Goal: Check status: Check status

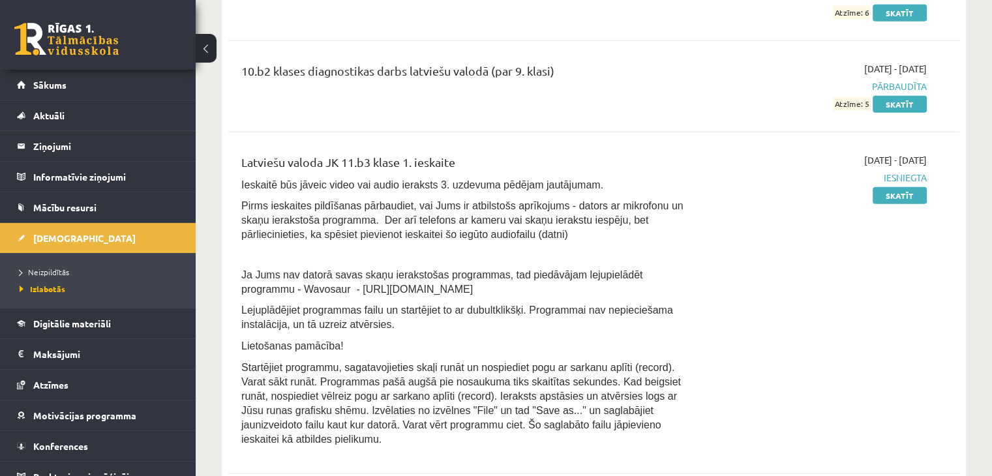
scroll to position [3716, 0]
click at [889, 188] on link "Skatīt" at bounding box center [899, 196] width 54 height 17
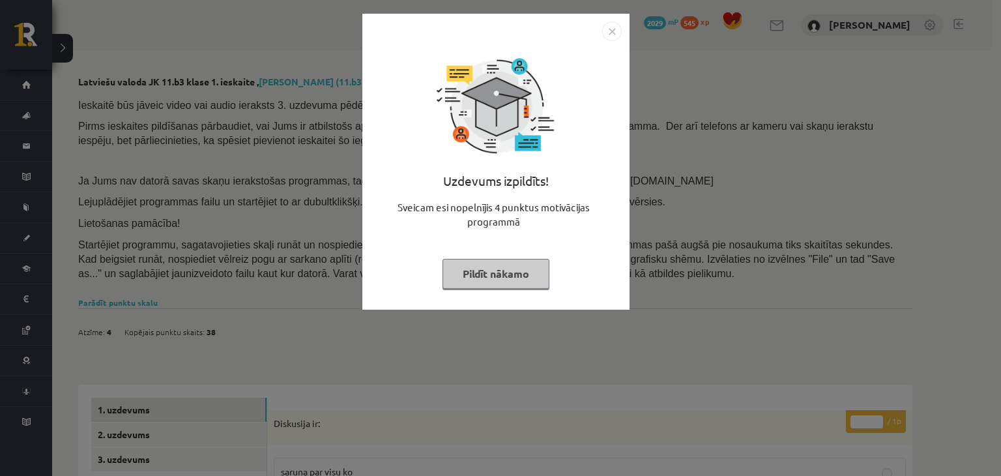
click at [611, 35] on img "Close" at bounding box center [612, 32] width 20 height 20
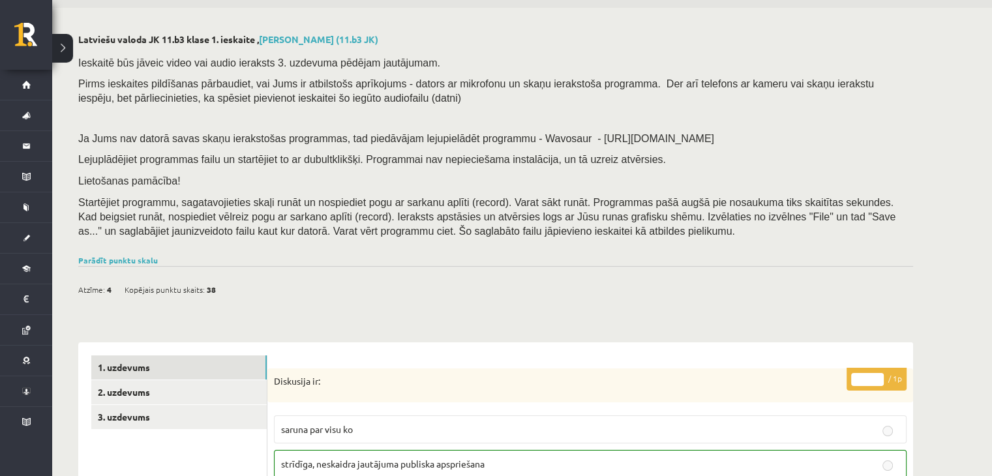
scroll to position [65, 0]
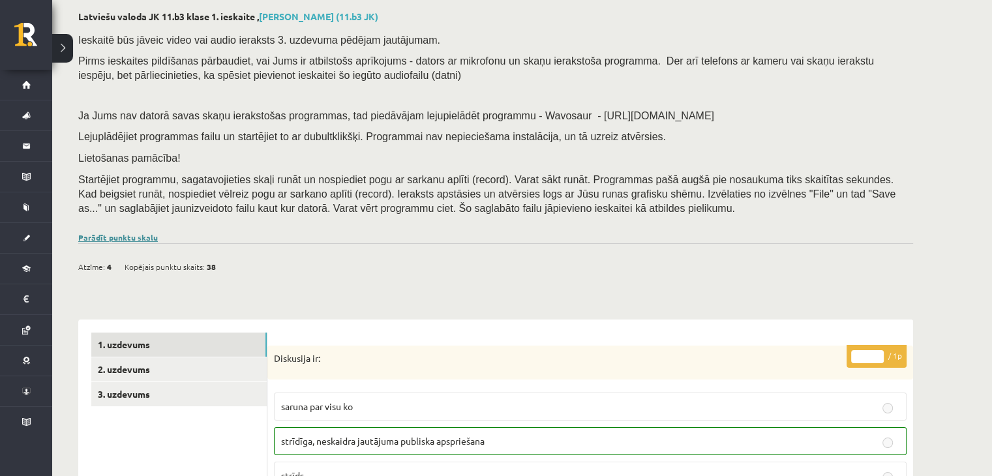
click at [146, 235] on link "Parādīt punktu skalu" at bounding box center [118, 237] width 80 height 10
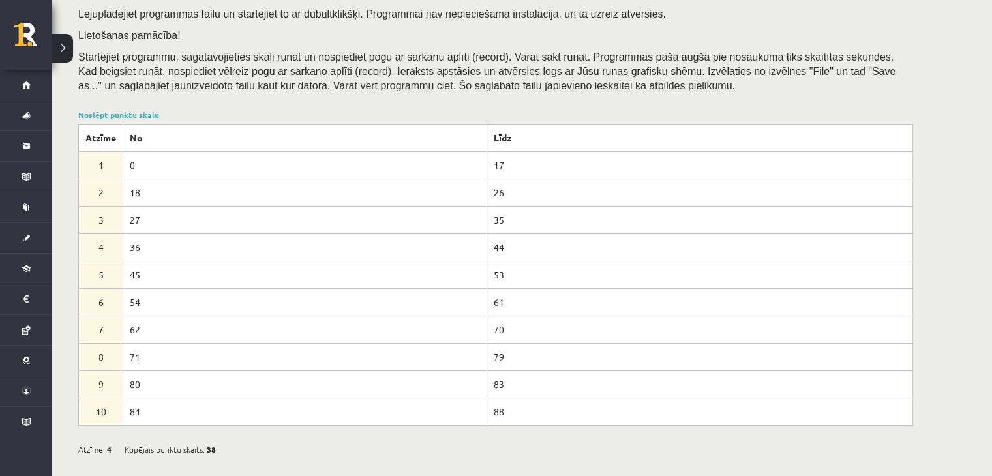
scroll to position [196, 0]
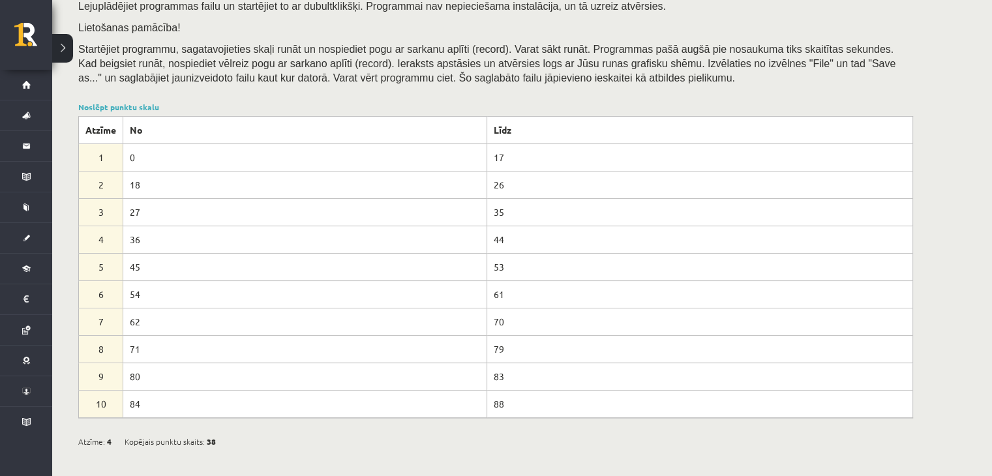
click at [123, 113] on div "Noslēpt punktu skalu Atzīme No Līdz 1 0 17 2 18 26 3 27 35 4 36 44 5 45 53 6 54…" at bounding box center [495, 259] width 835 height 317
click at [125, 104] on link "Noslēpt punktu skalu" at bounding box center [118, 107] width 81 height 10
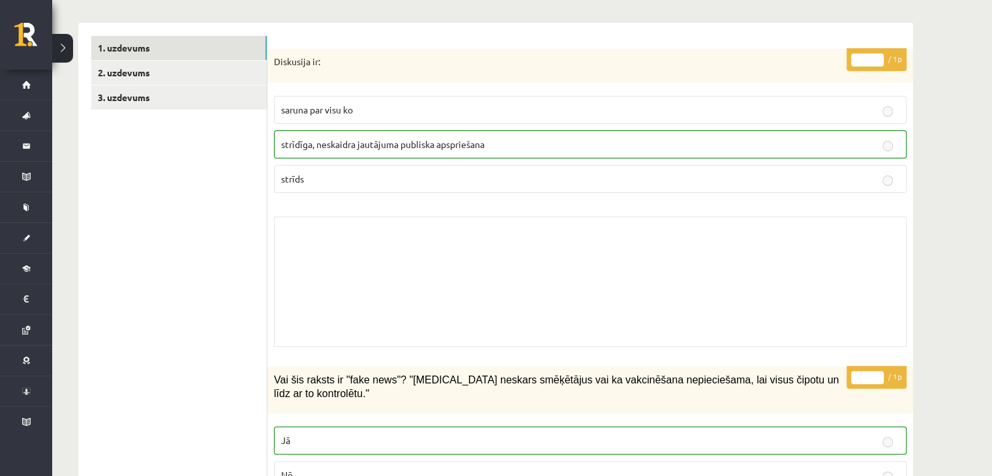
scroll to position [391, 0]
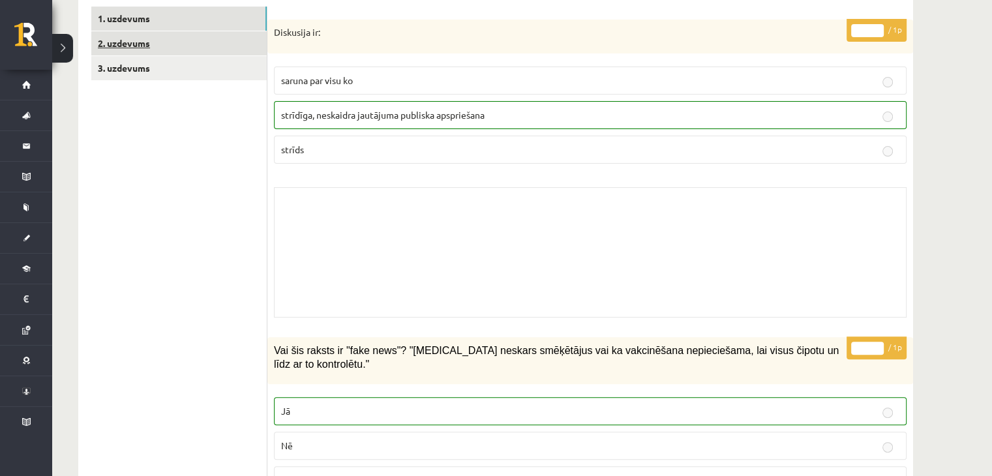
click at [193, 45] on link "2. uzdevums" at bounding box center [178, 43] width 175 height 24
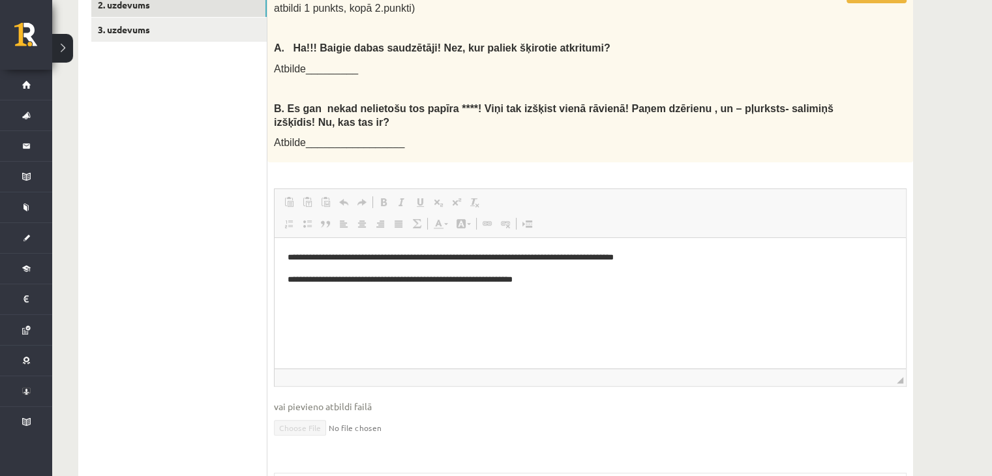
scroll to position [407, 0]
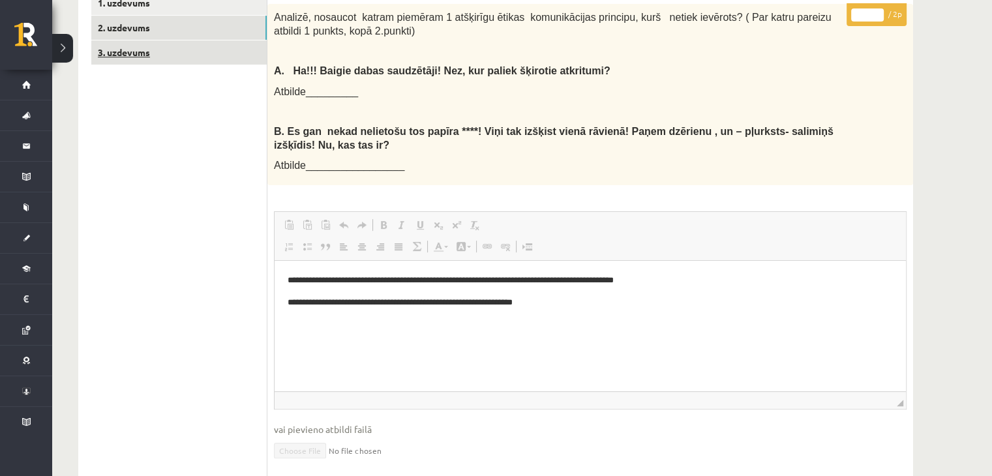
click at [176, 46] on link "3. uzdevums" at bounding box center [178, 52] width 175 height 24
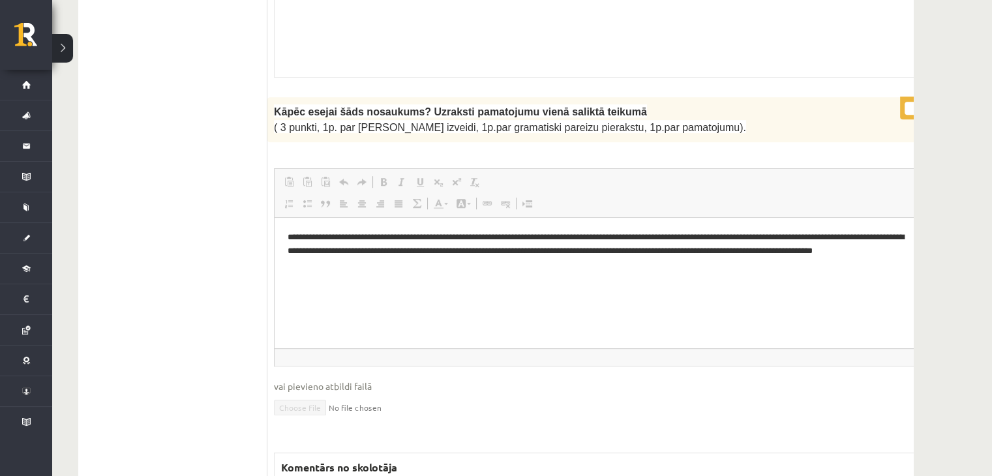
scroll to position [1059, 0]
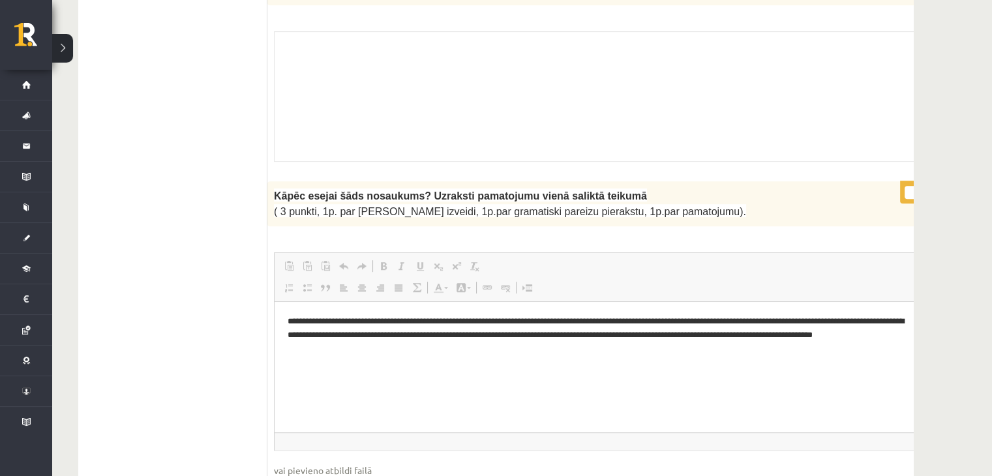
drag, startPoint x: 739, startPoint y: 186, endPoint x: 667, endPoint y: 194, distance: 72.1
click at [667, 194] on div "**********" at bounding box center [616, 427] width 699 height 492
click at [711, 253] on span "Redaktora rīkjoslas Ielīmēt Klaviatūras saīsne vadīšanas taustiņš+V Ievietot kā…" at bounding box center [616, 277] width 685 height 49
click at [758, 368] on html "**********" at bounding box center [616, 334] width 685 height 67
drag, startPoint x: 690, startPoint y: 376, endPoint x: 673, endPoint y: 376, distance: 17.6
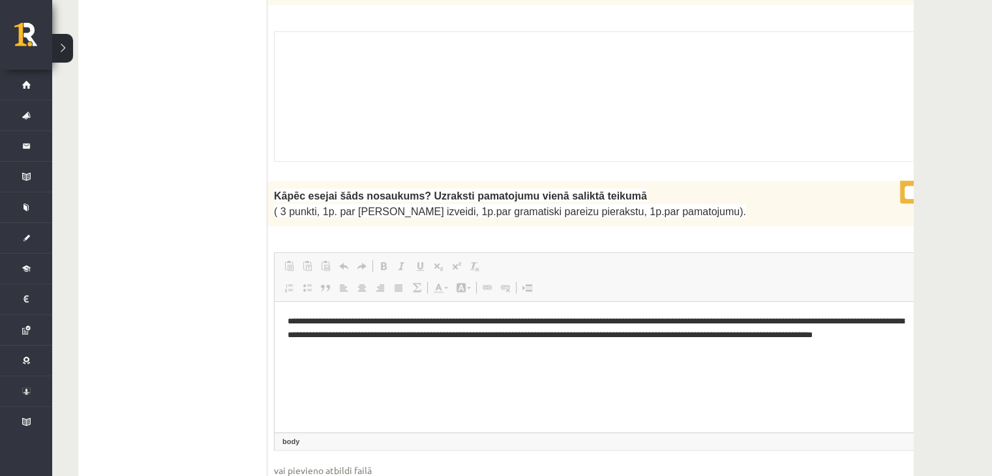
click at [673, 368] on html "**********" at bounding box center [616, 334] width 685 height 67
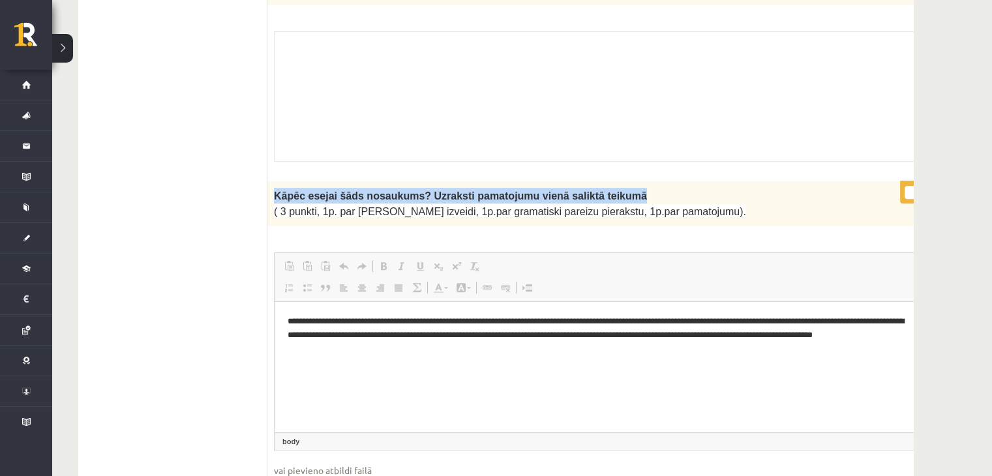
scroll to position [0, 1]
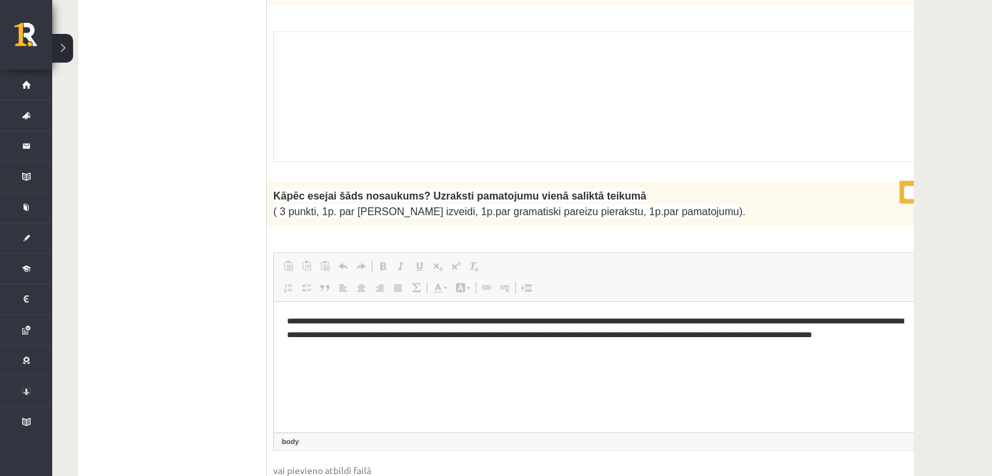
drag, startPoint x: 927, startPoint y: 169, endPoint x: 817, endPoint y: 170, distance: 110.2
drag, startPoint x: 817, startPoint y: 170, endPoint x: 762, endPoint y: 173, distance: 54.8
click at [762, 181] on div "Kāpēc esejai šāds nosaukums? Uzraksti pamatojumu vienā saliktā teikumā ( 3 punk…" at bounding box center [616, 203] width 699 height 45
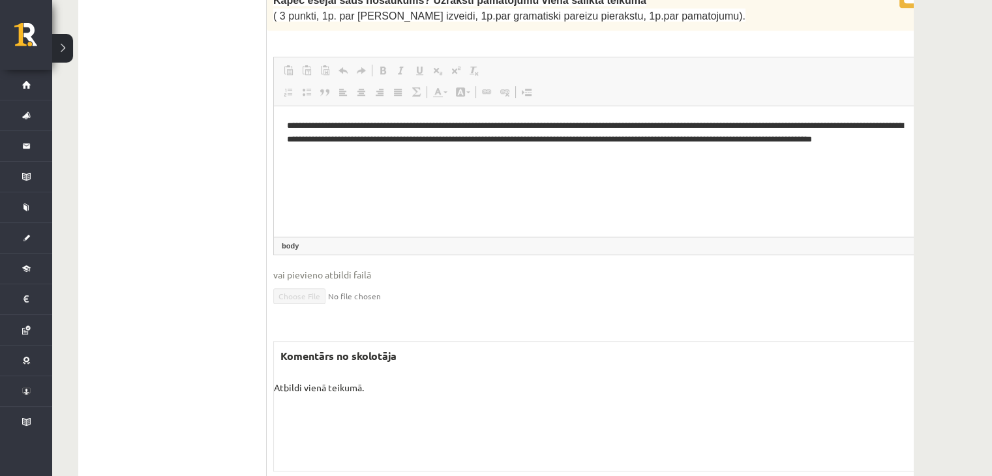
click at [771, 222] on fieldset "**********" at bounding box center [616, 189] width 686 height 265
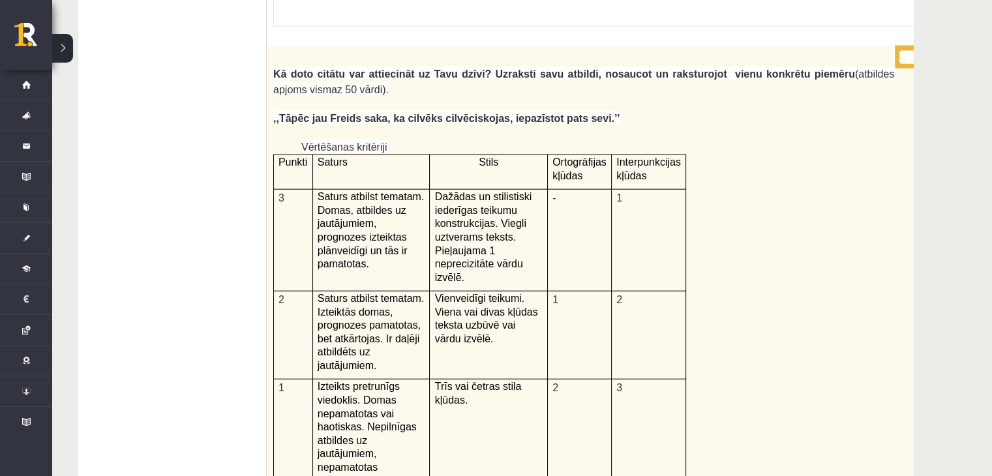
scroll to position [3292, 0]
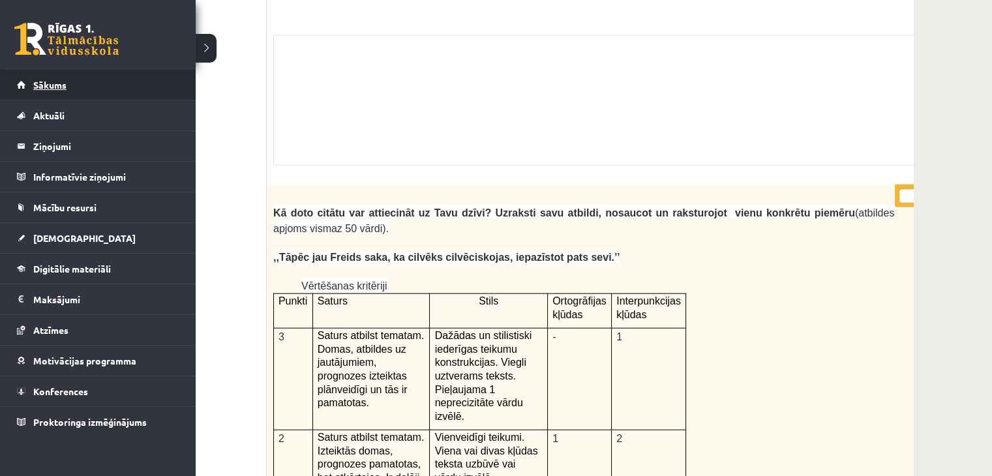
click at [20, 88] on link "Sākums" at bounding box center [98, 85] width 162 height 30
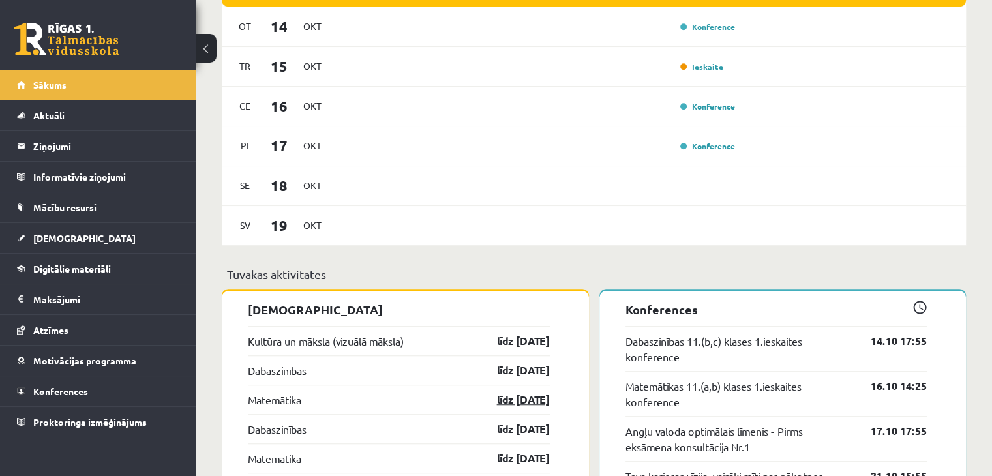
scroll to position [913, 0]
click at [713, 27] on link "Konference" at bounding box center [707, 27] width 55 height 10
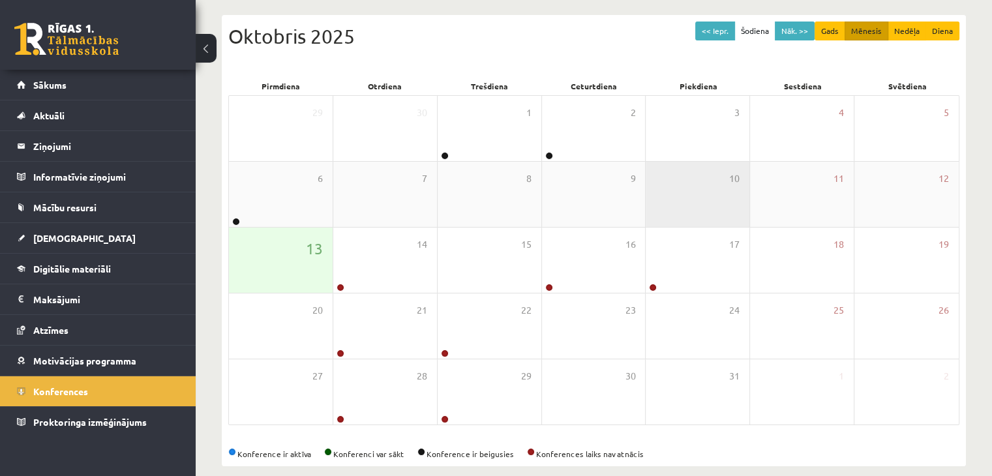
scroll to position [146, 0]
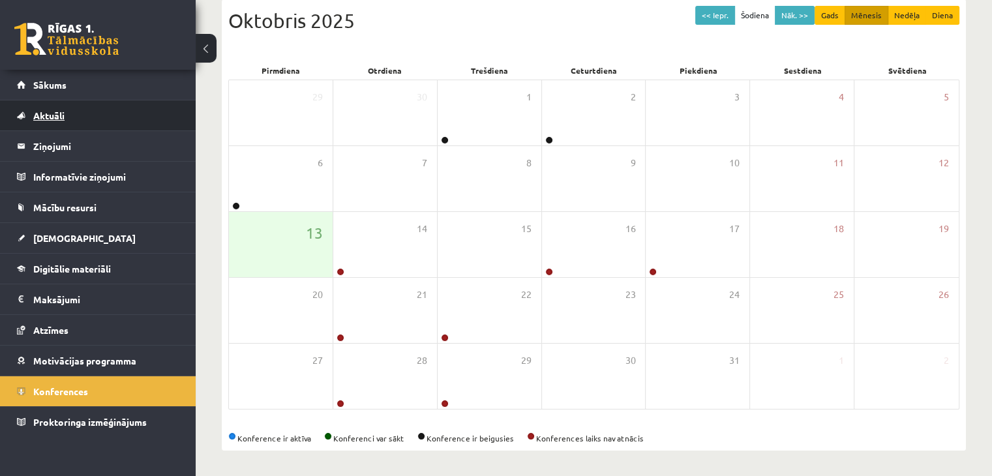
click at [83, 104] on link "Aktuāli" at bounding box center [98, 115] width 162 height 30
